Goal: Task Accomplishment & Management: Complete application form

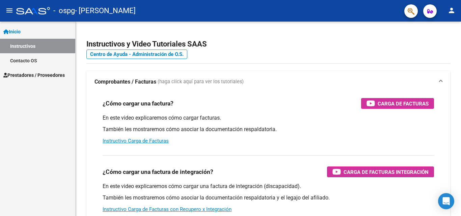
click at [235, 165] on div "¿Cómo cargar una factura de integración? Carga de Facturas Integración En este …" at bounding box center [269, 184] width 348 height 69
click at [36, 76] on span "Prestadores / Proveedores" at bounding box center [33, 75] width 61 height 7
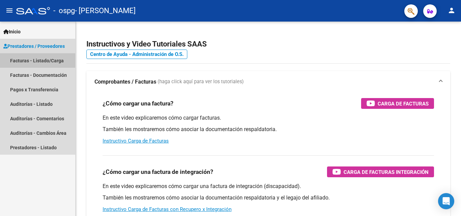
click at [36, 64] on link "Facturas - Listado/Carga" at bounding box center [37, 60] width 75 height 15
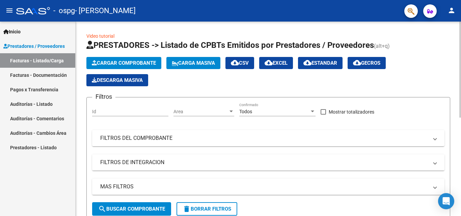
click at [138, 62] on span "Cargar Comprobante" at bounding box center [124, 63] width 64 height 6
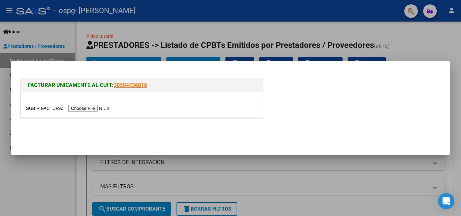
click at [84, 109] on input "file" at bounding box center [68, 108] width 85 height 7
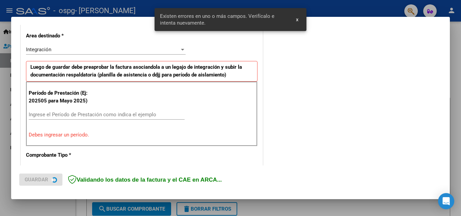
scroll to position [165, 0]
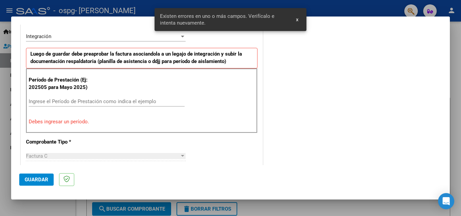
click at [135, 98] on div "Ingrese el Período de Prestación como indica el ejemplo" at bounding box center [107, 102] width 156 height 10
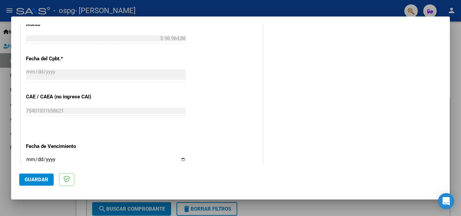
scroll to position [435, 0]
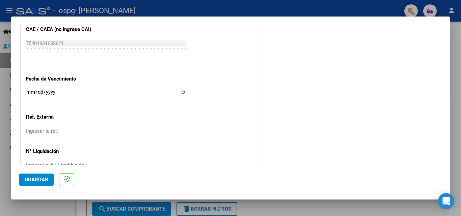
type input "202509"
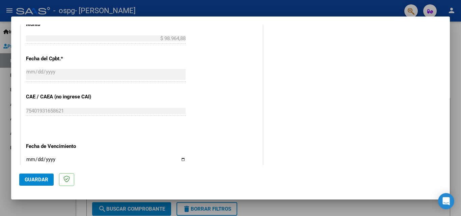
scroll to position [453, 0]
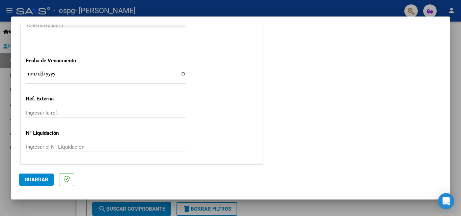
click at [180, 75] on input "Ingresar la fecha" at bounding box center [106, 76] width 160 height 11
type input "[DATE]"
click at [29, 186] on mat-dialog-actions "Guardar" at bounding box center [230, 178] width 423 height 27
click at [26, 178] on span "Guardar" at bounding box center [37, 180] width 24 height 6
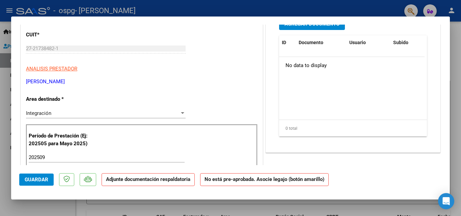
scroll to position [34, 0]
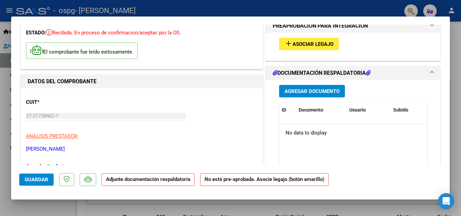
click at [314, 95] on span "Agregar Documento" at bounding box center [312, 91] width 55 height 6
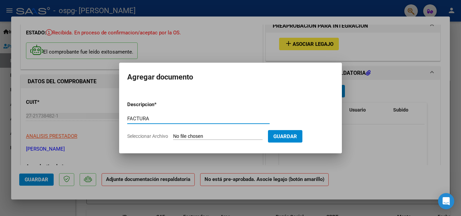
type input "FACTURA"
click at [230, 135] on input "Seleccionar Archivo" at bounding box center [217, 137] width 89 height 6
type input "C:\fakepath\27217384821_011_00002_00001153.pdf"
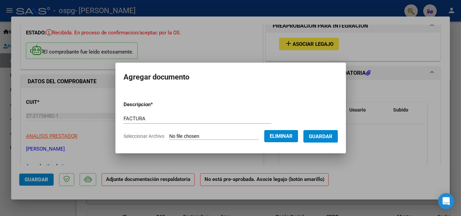
click at [328, 135] on span "Guardar" at bounding box center [321, 137] width 24 height 6
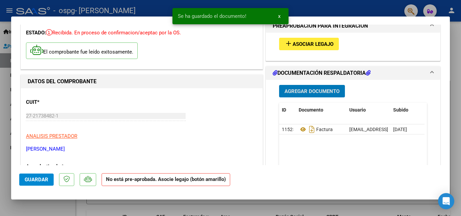
click at [301, 87] on button "Agregar Documento" at bounding box center [312, 91] width 66 height 12
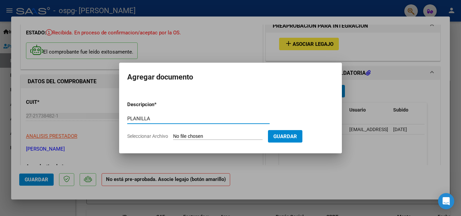
type input "PLANILLA"
click at [180, 136] on input "Seleccionar Archivo" at bounding box center [217, 137] width 89 height 6
type input "C:\fakepath\[PERSON_NAME] psp sep [DATE] 18-00-02.pdf"
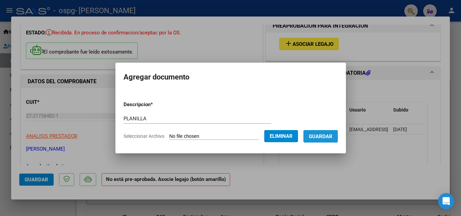
click at [328, 140] on button "Guardar" at bounding box center [320, 136] width 34 height 12
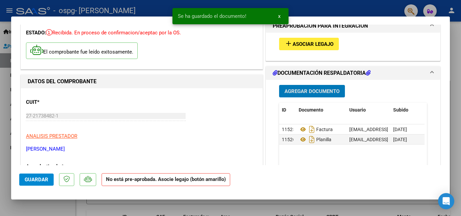
click at [311, 45] on span "Asociar Legajo" at bounding box center [313, 44] width 41 height 6
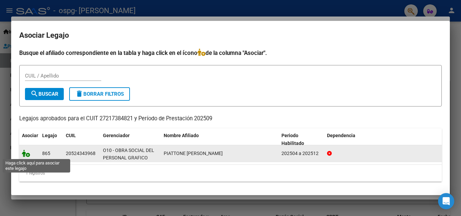
click at [25, 155] on icon at bounding box center [26, 153] width 8 height 7
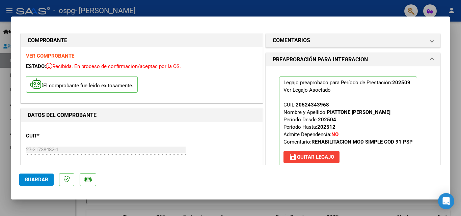
scroll to position [169, 0]
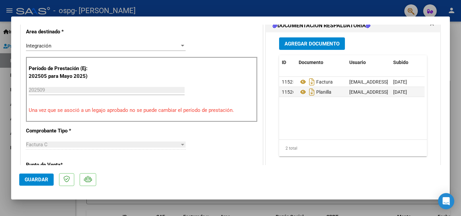
click at [34, 179] on span "Guardar" at bounding box center [37, 180] width 24 height 6
click at [454, 15] on div at bounding box center [230, 108] width 461 height 216
type input "$ 0,00"
